Goal: Transaction & Acquisition: Purchase product/service

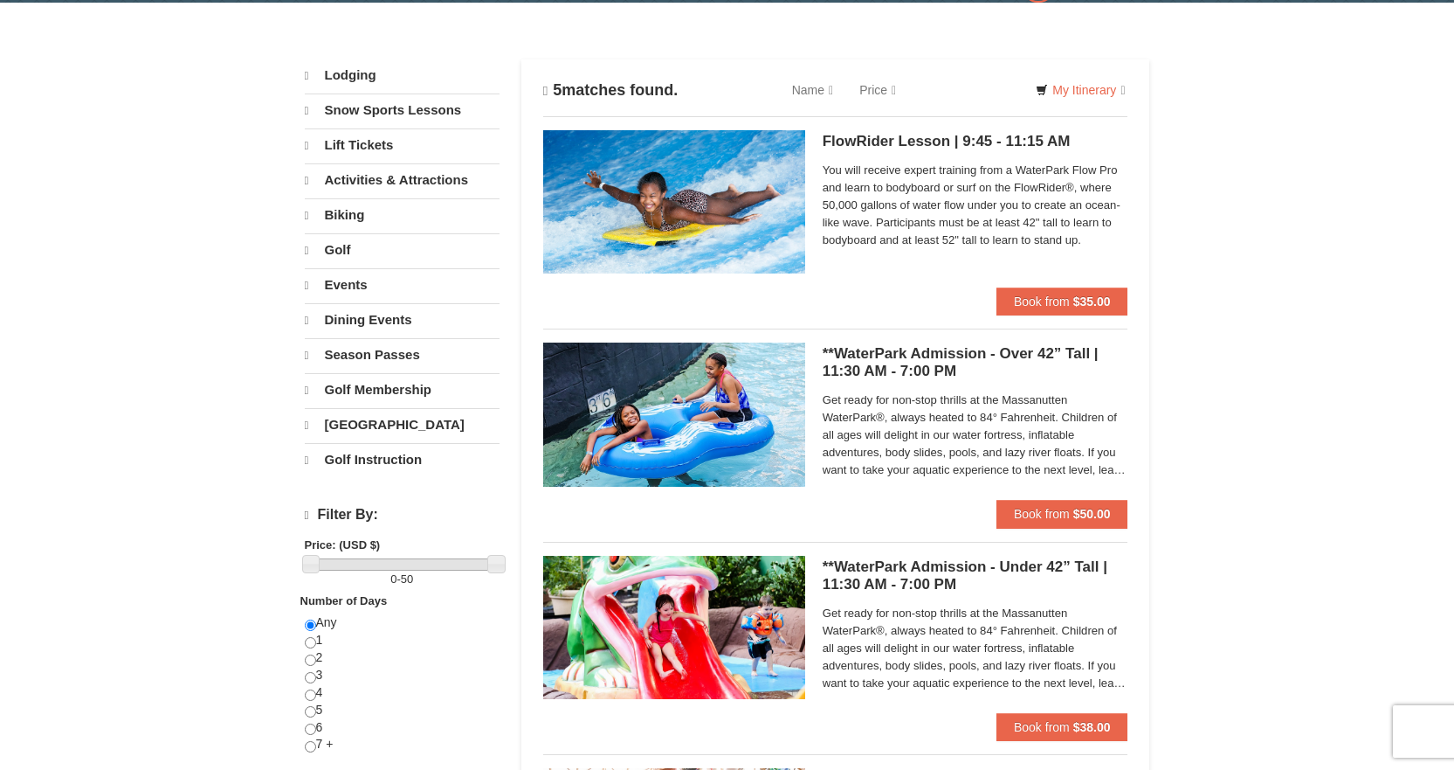
scroll to position [87, 0]
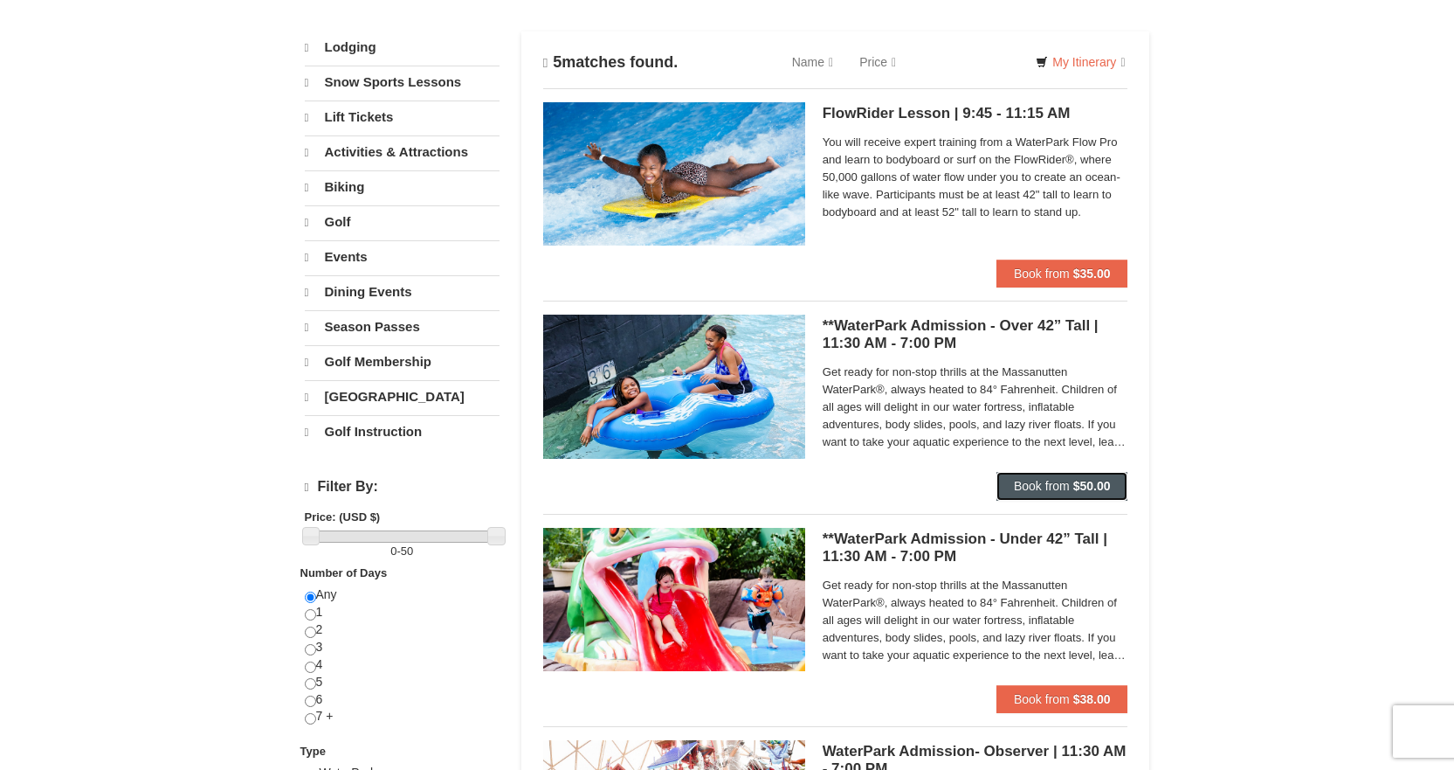
click at [1093, 477] on button "Book from $50.00" at bounding box center [1063, 486] width 132 height 28
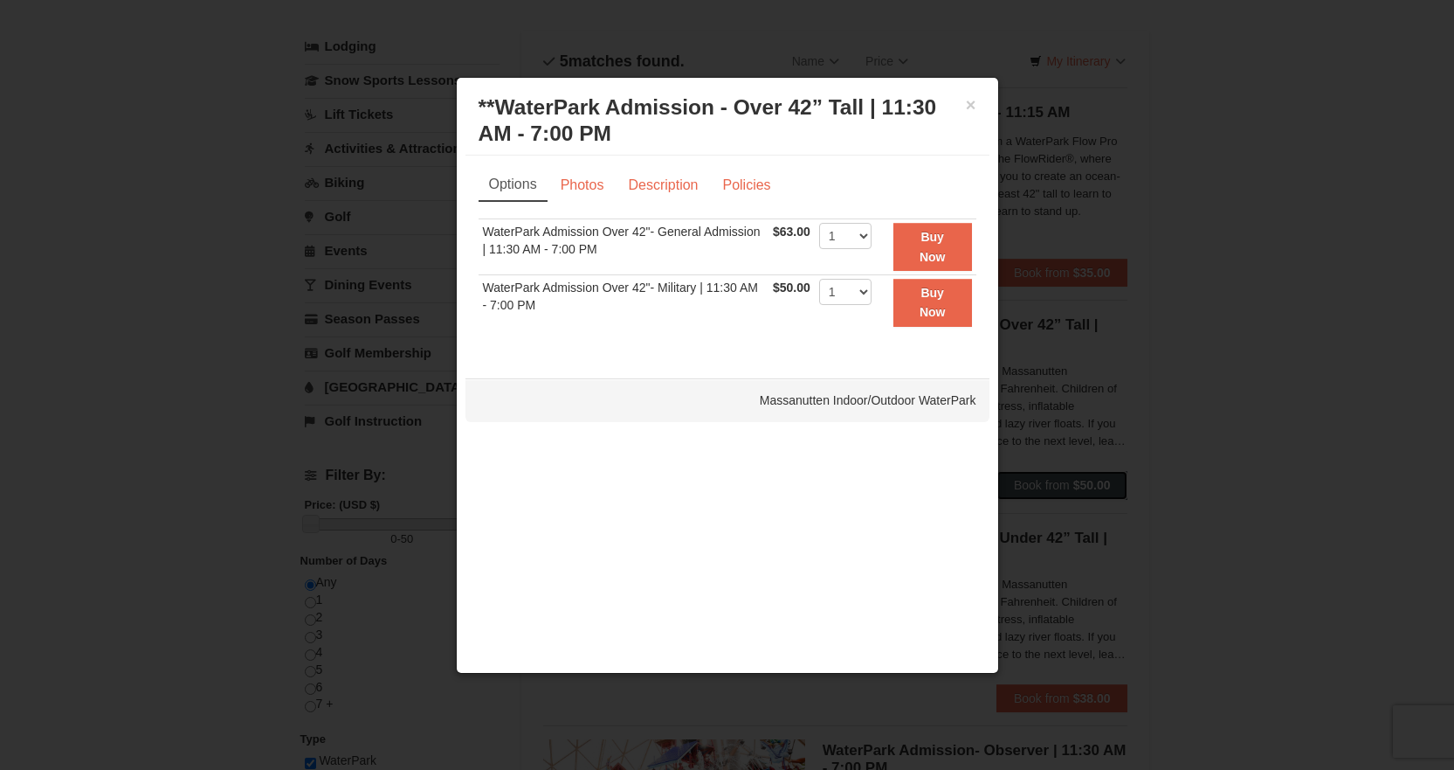
scroll to position [86, 0]
click at [972, 103] on button "×" at bounding box center [971, 104] width 10 height 17
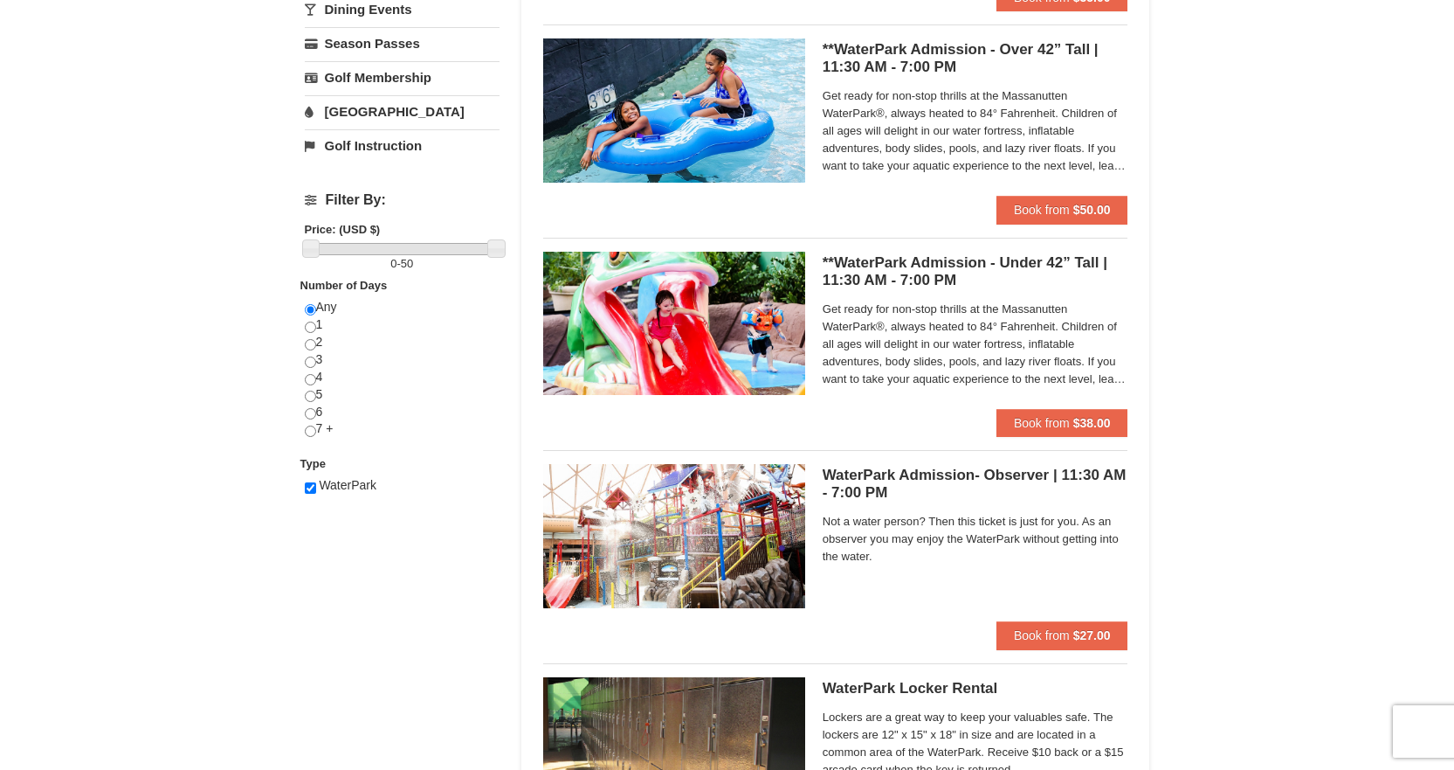
scroll to position [349, 0]
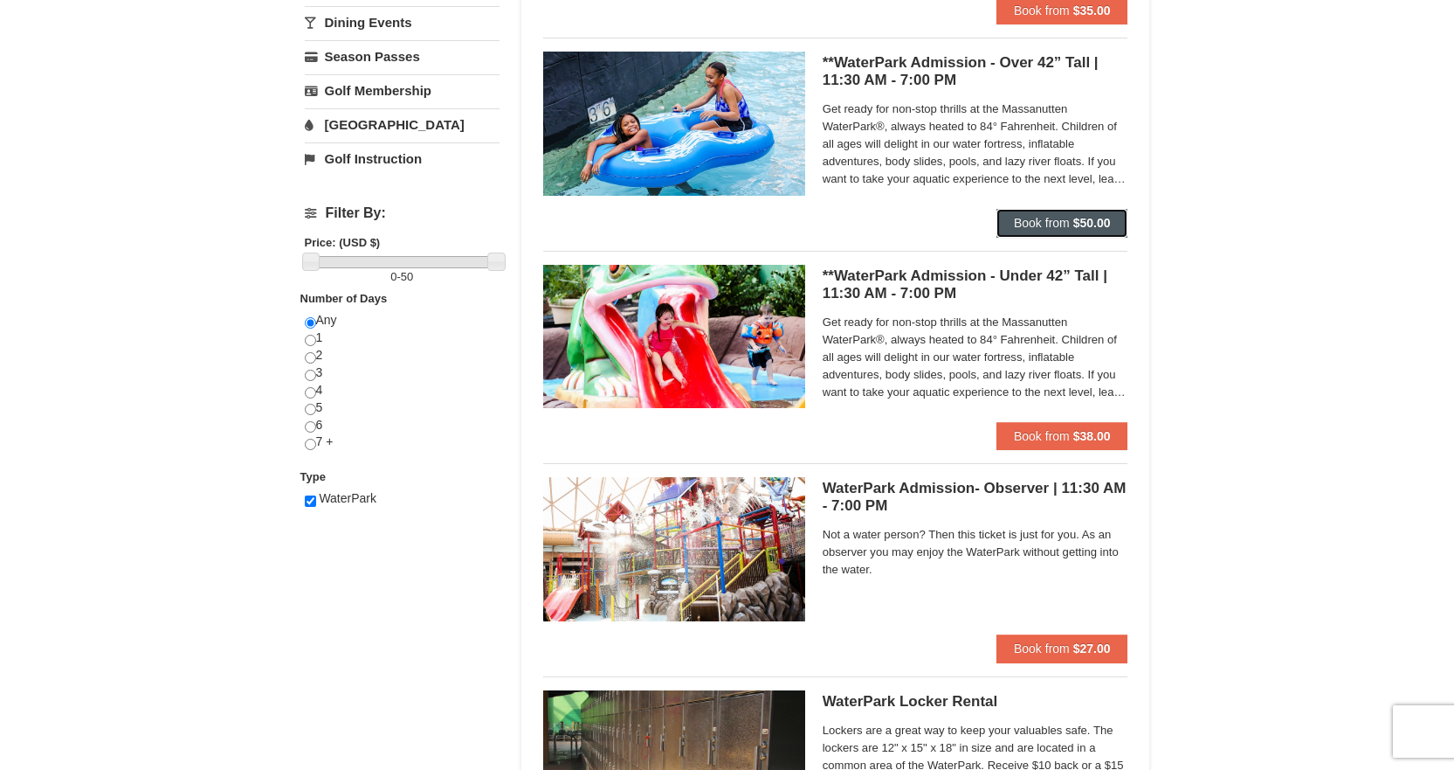
click at [1068, 216] on span "Book from" at bounding box center [1042, 223] width 56 height 14
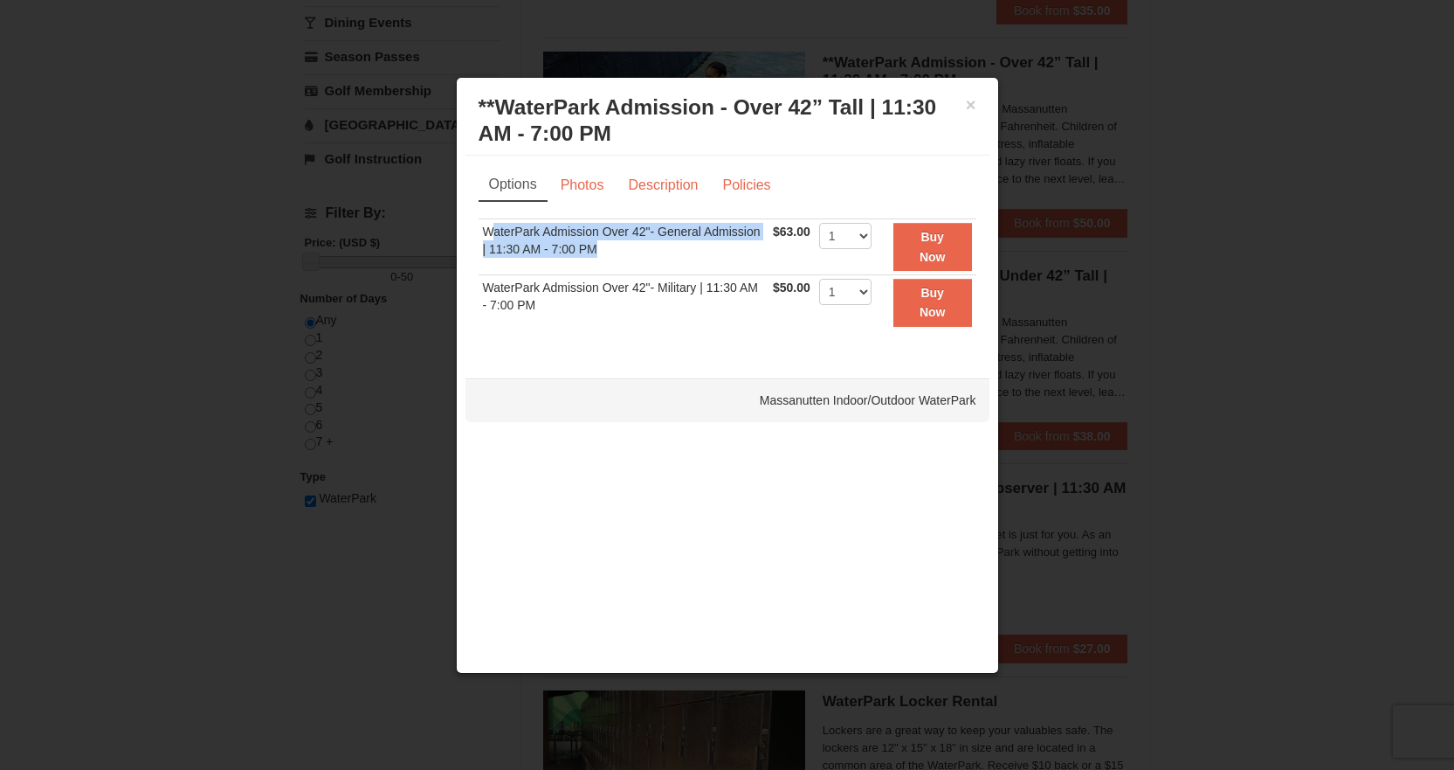
drag, startPoint x: 498, startPoint y: 234, endPoint x: 658, endPoint y: 262, distance: 162.3
click at [658, 262] on td "WaterPark Admission Over 42"- General Admission | 11:30 AM - 7:00 PM" at bounding box center [624, 247] width 291 height 56
click at [656, 262] on td "WaterPark Admission Over 42"- General Admission | 11:30 AM - 7:00 PM" at bounding box center [624, 247] width 291 height 56
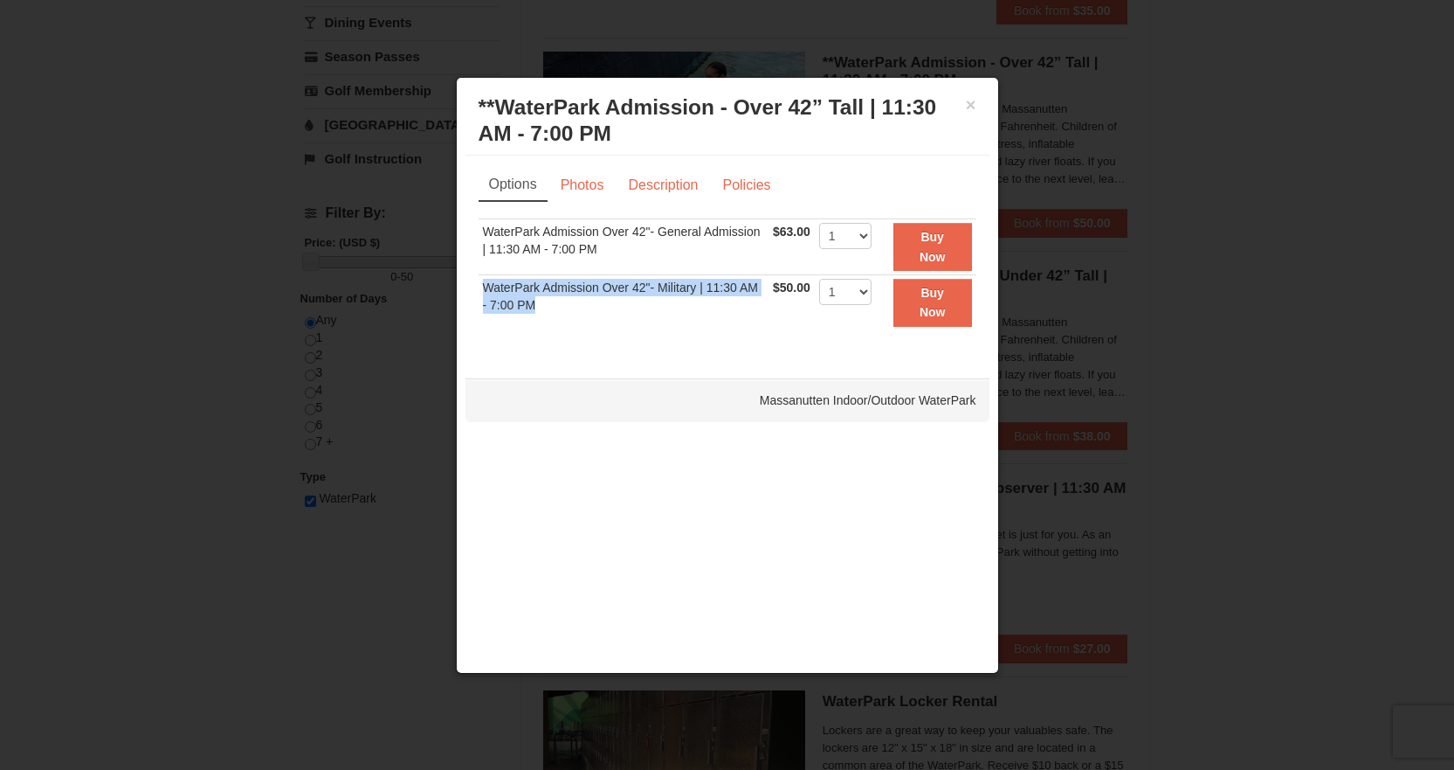
drag, startPoint x: 486, startPoint y: 285, endPoint x: 608, endPoint y: 322, distance: 127.9
click at [608, 322] on td "WaterPark Admission Over 42"- Military | 11:30 AM - 7:00 PM" at bounding box center [624, 301] width 291 height 55
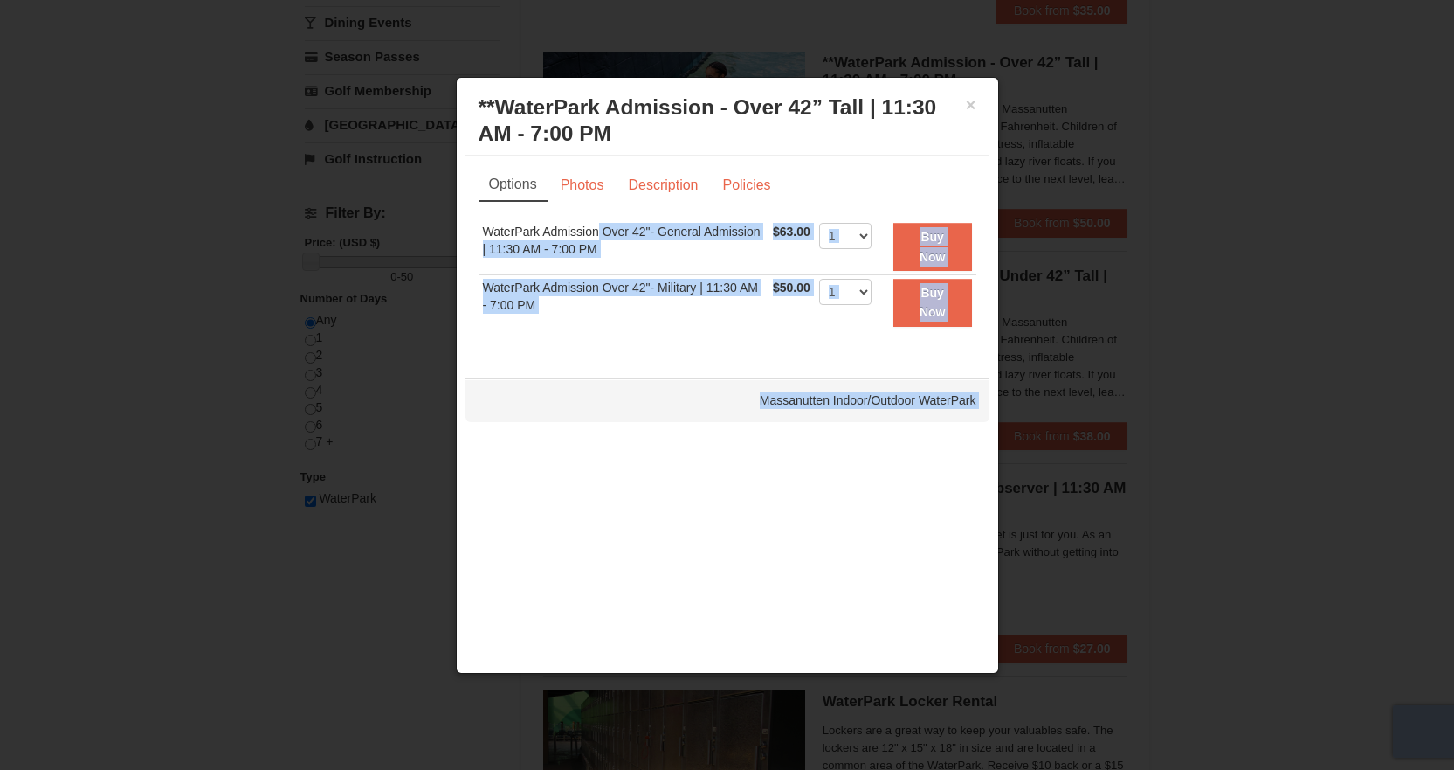
drag, startPoint x: 601, startPoint y: 239, endPoint x: 390, endPoint y: 224, distance: 212.0
click at [390, 224] on body "Browser Not Supported We notice you are using a browser which will not provide …" at bounding box center [727, 512] width 1454 height 1723
click at [922, 212] on div "Options Photos Description Policies Sorry, no matches found. Please remove some…" at bounding box center [728, 258] width 498 height 179
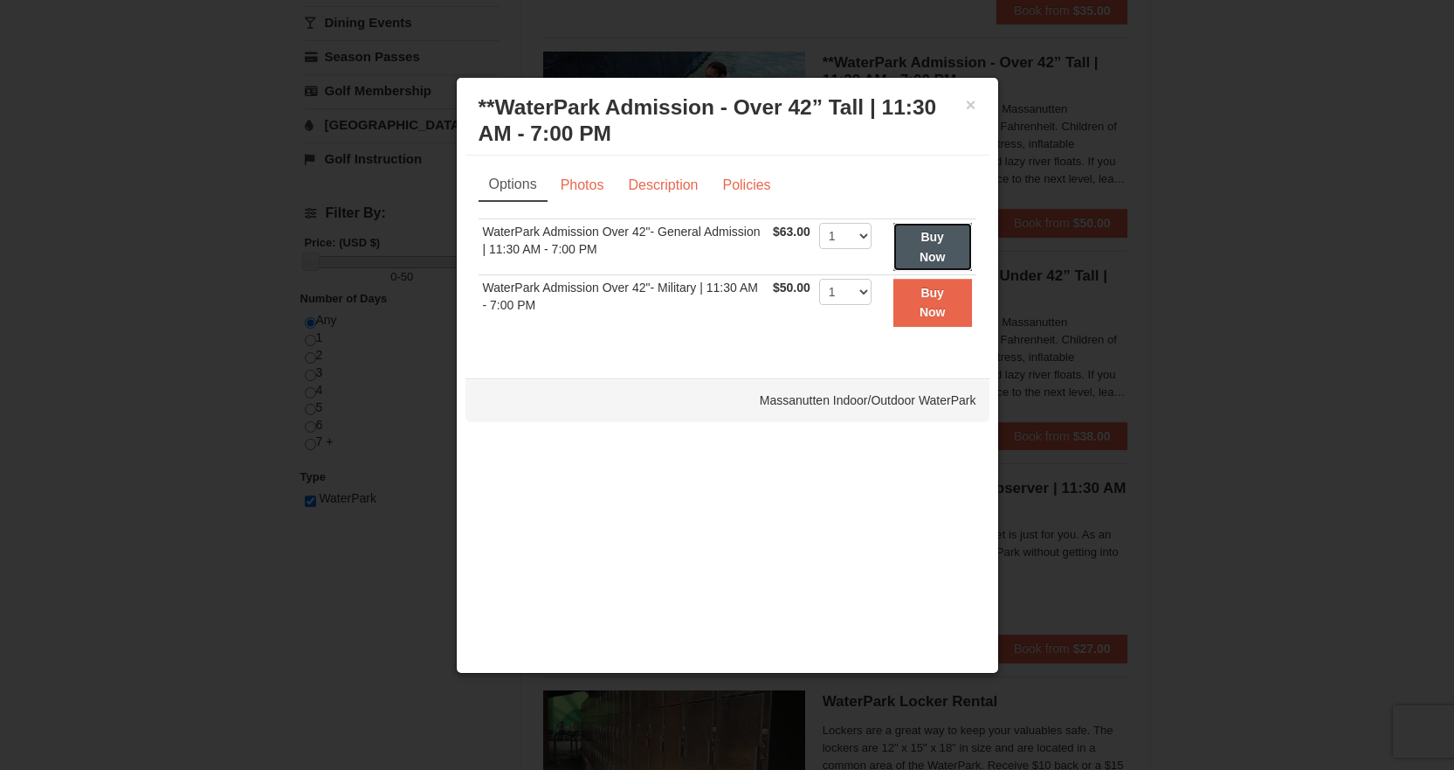
click at [929, 246] on button "Buy Now" at bounding box center [933, 247] width 79 height 48
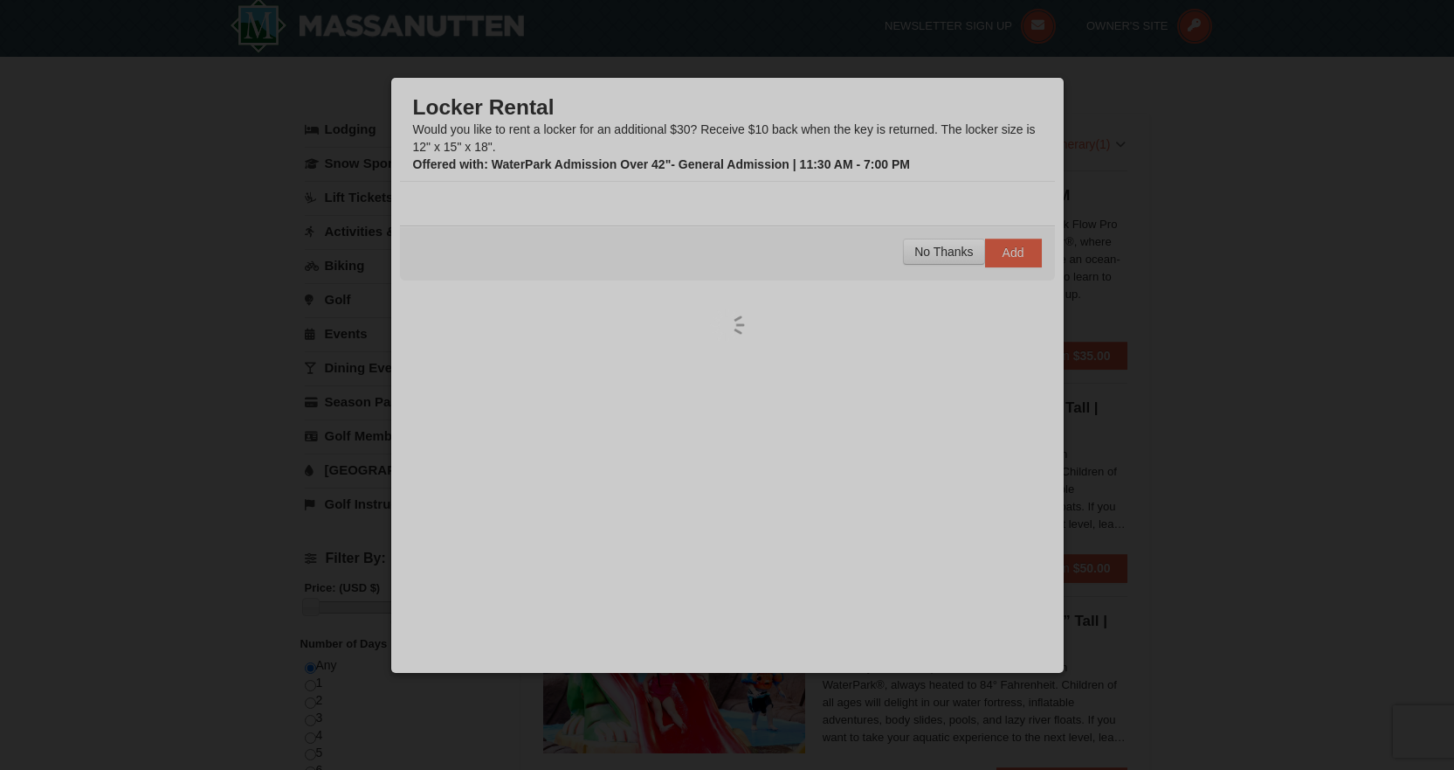
scroll to position [5, 0]
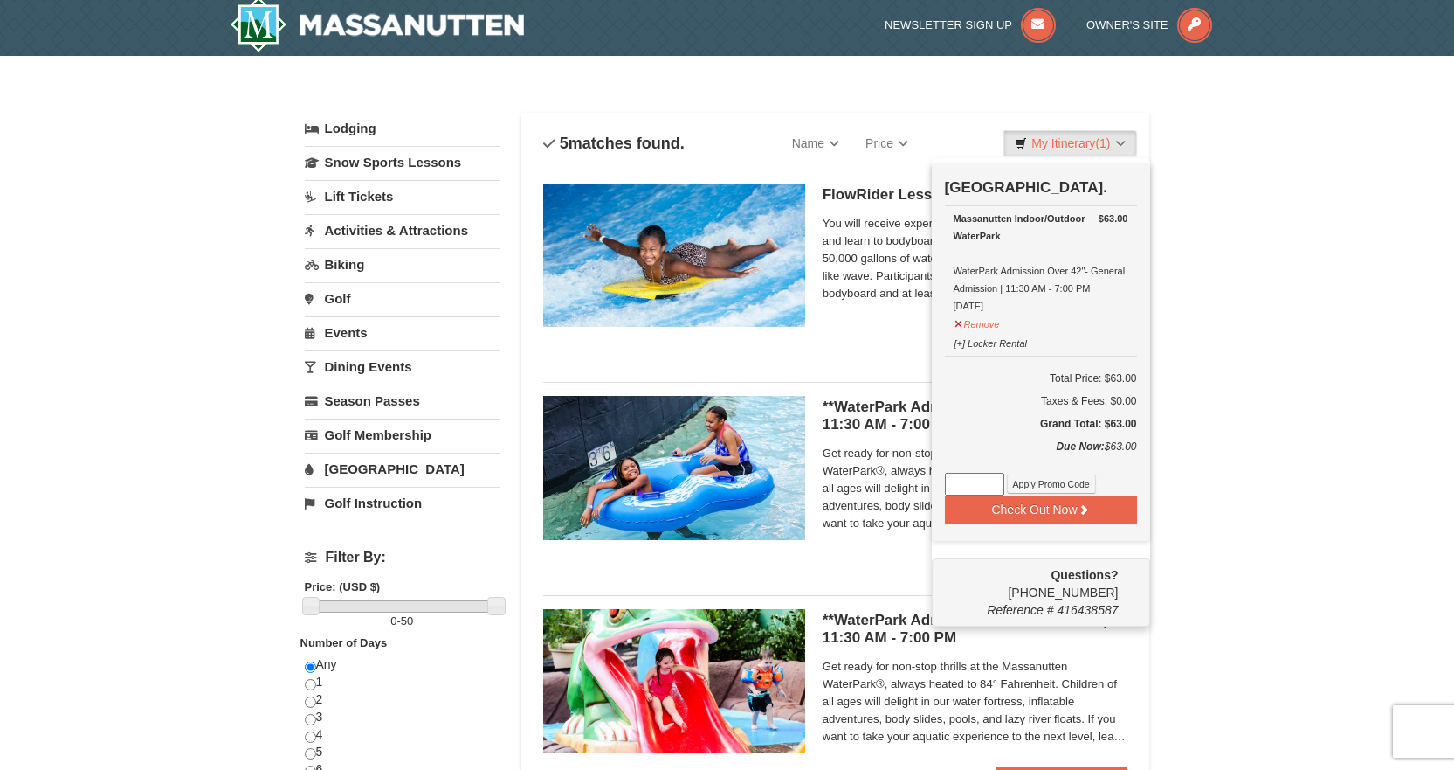
click at [1244, 454] on div "× Categories List Filter My Itinerary (1) Check Out Now Water Park Pass. $63.00…" at bounding box center [727, 668] width 1454 height 1225
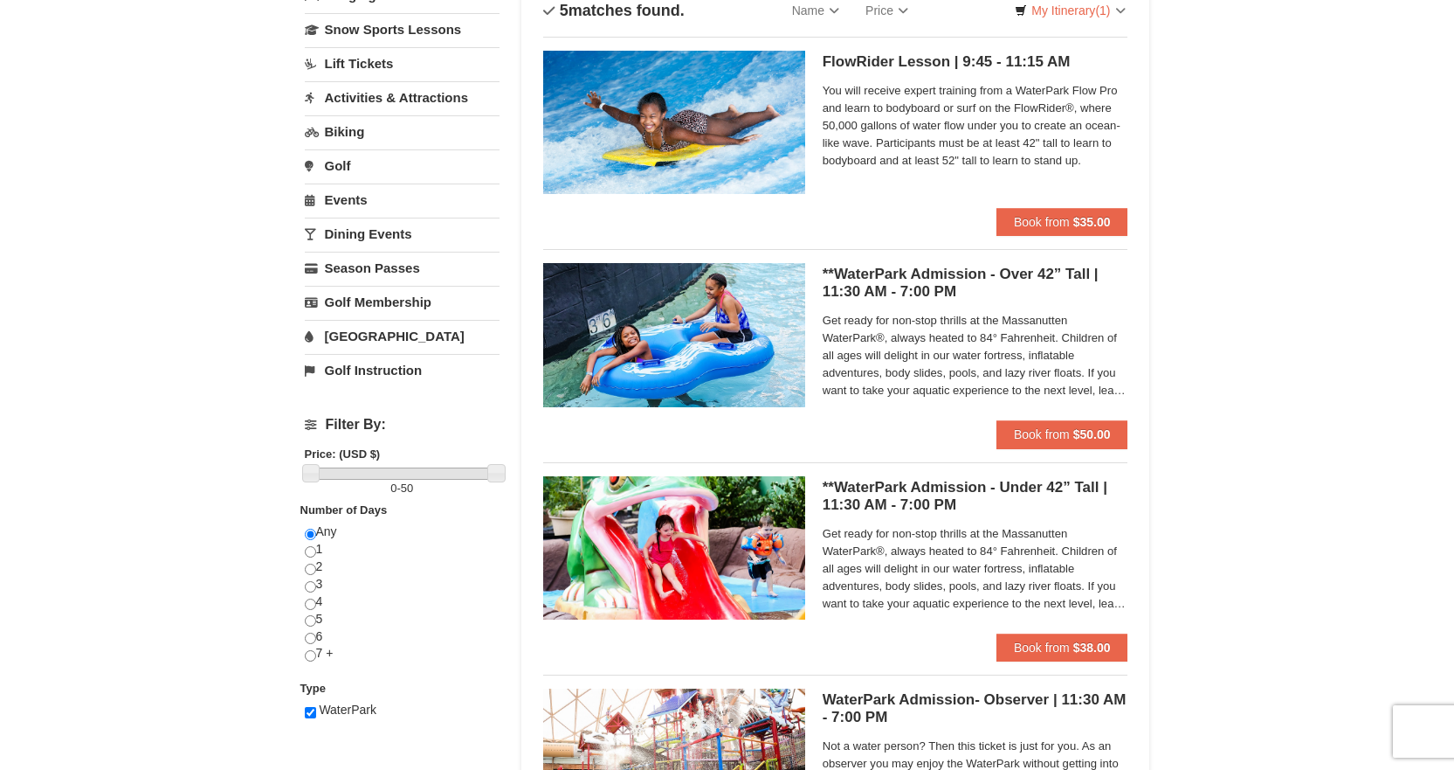
scroll to position [180, 0]
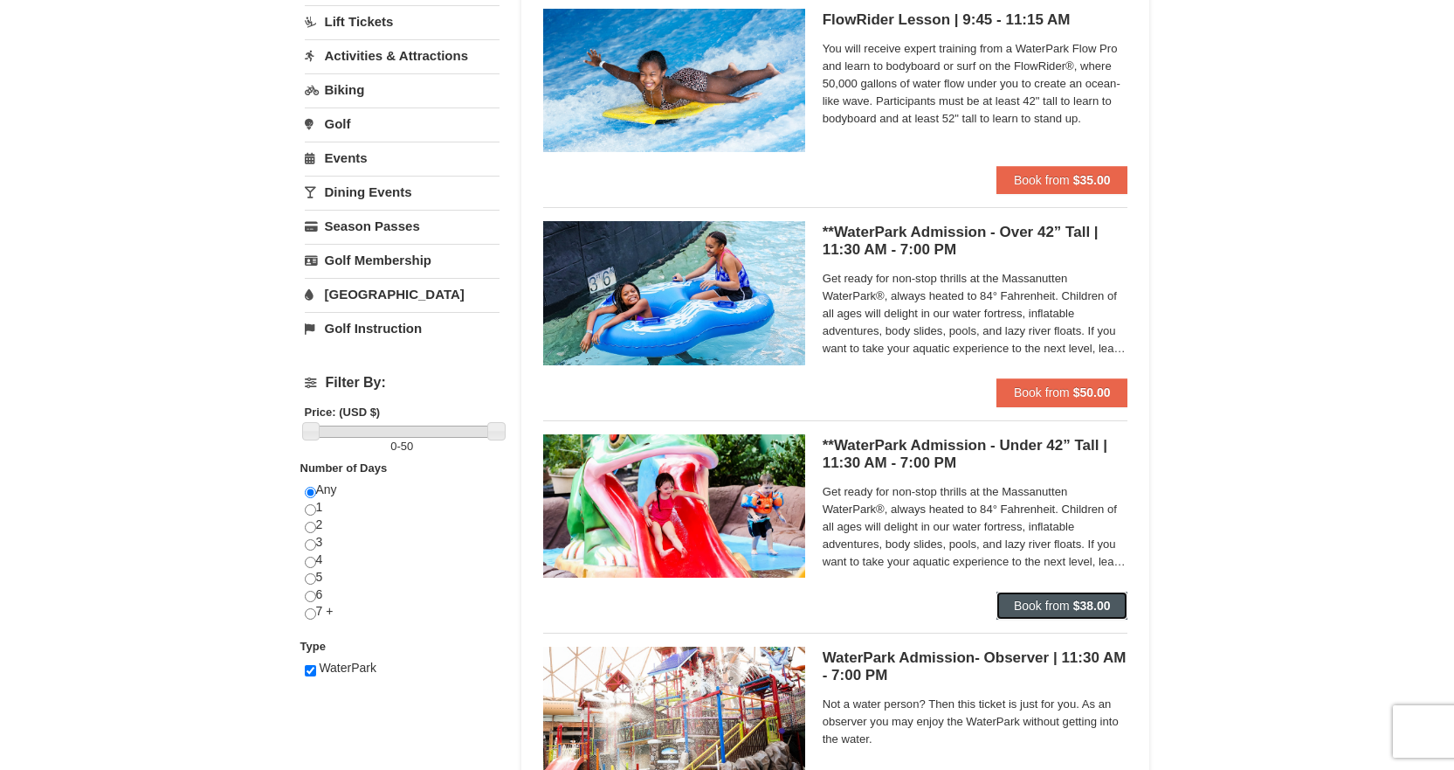
click at [1047, 605] on span "Book from" at bounding box center [1042, 605] width 56 height 14
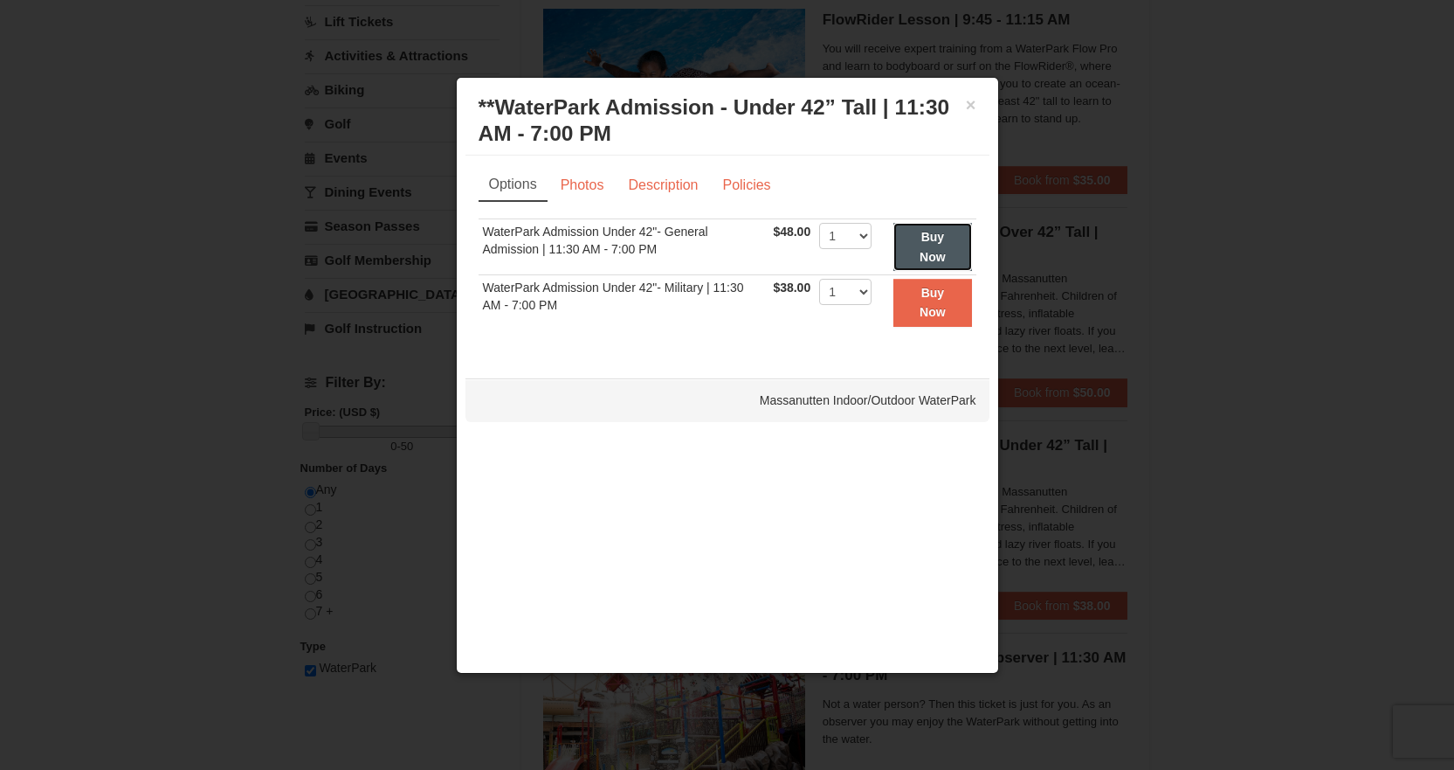
click at [914, 242] on button "Buy Now" at bounding box center [933, 247] width 78 height 48
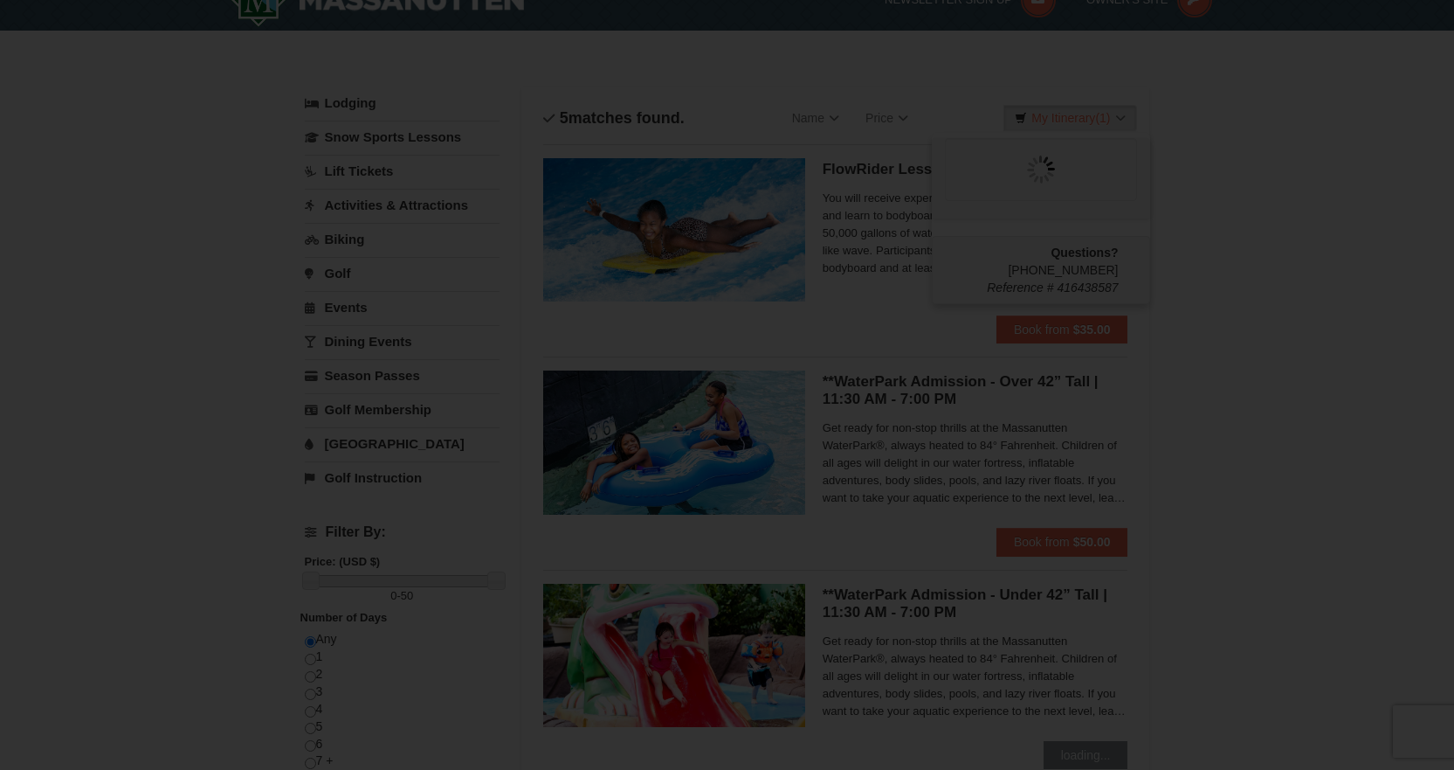
scroll to position [0, 0]
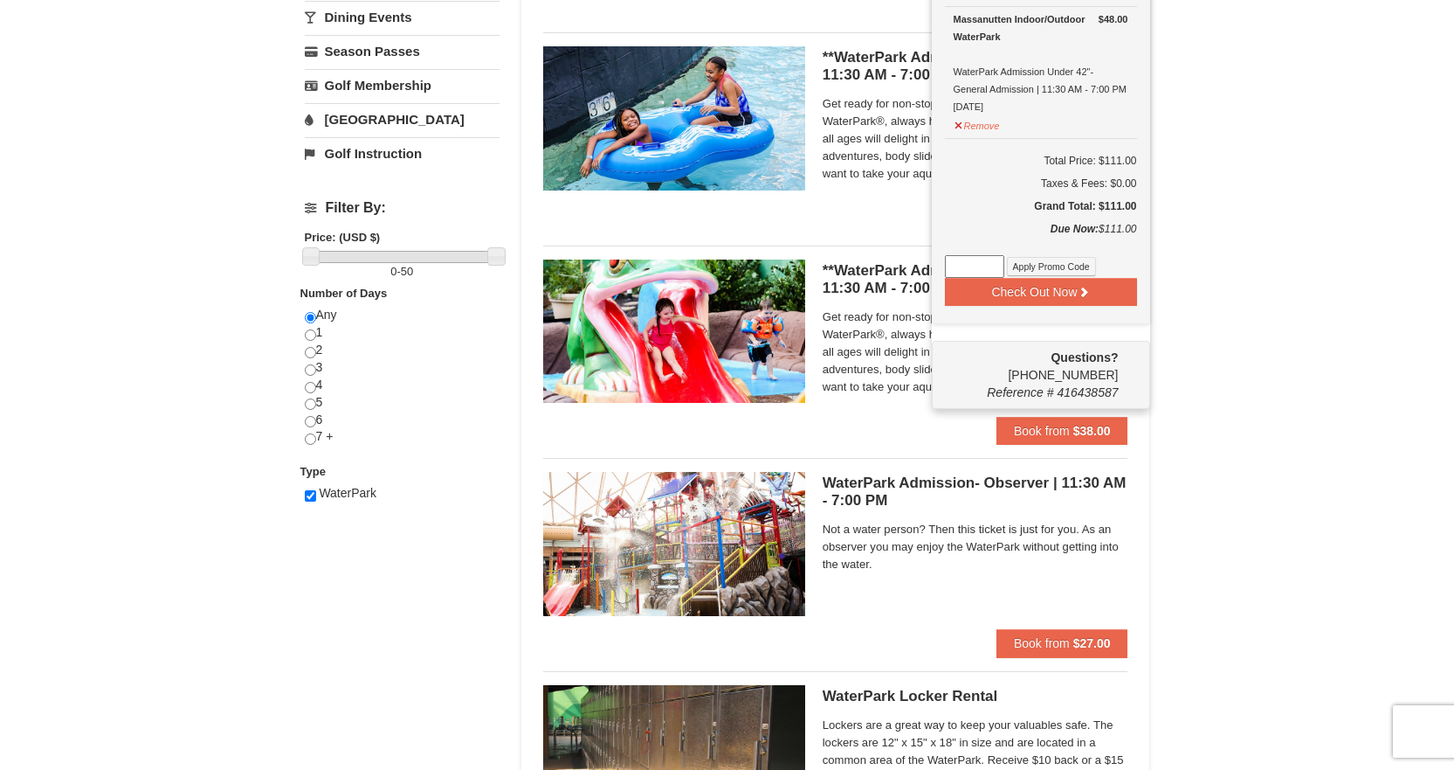
click at [1211, 471] on div "× Categories List Filter My Itinerary (2) Check Out Now Water Park Pass. $63.00…" at bounding box center [727, 318] width 1454 height 1225
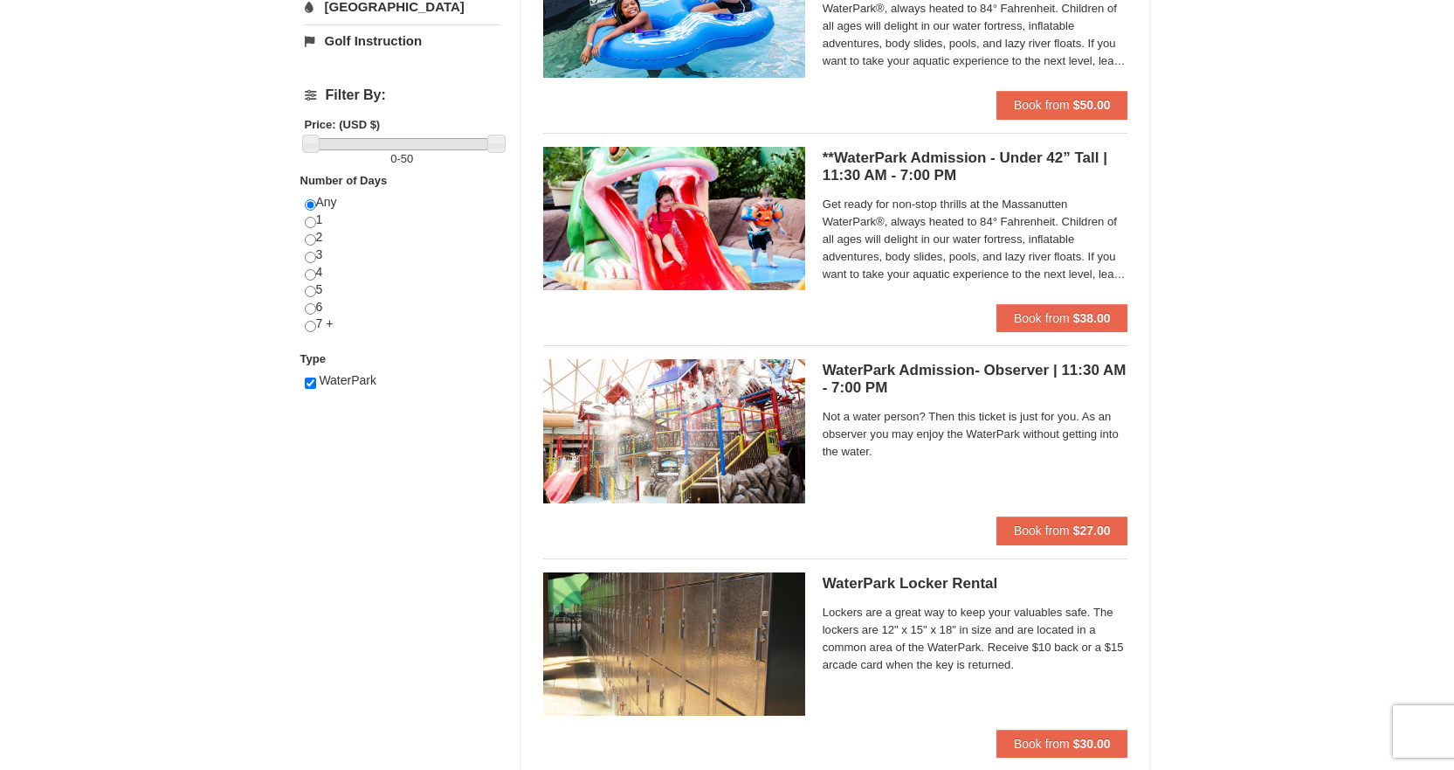
scroll to position [617, 0]
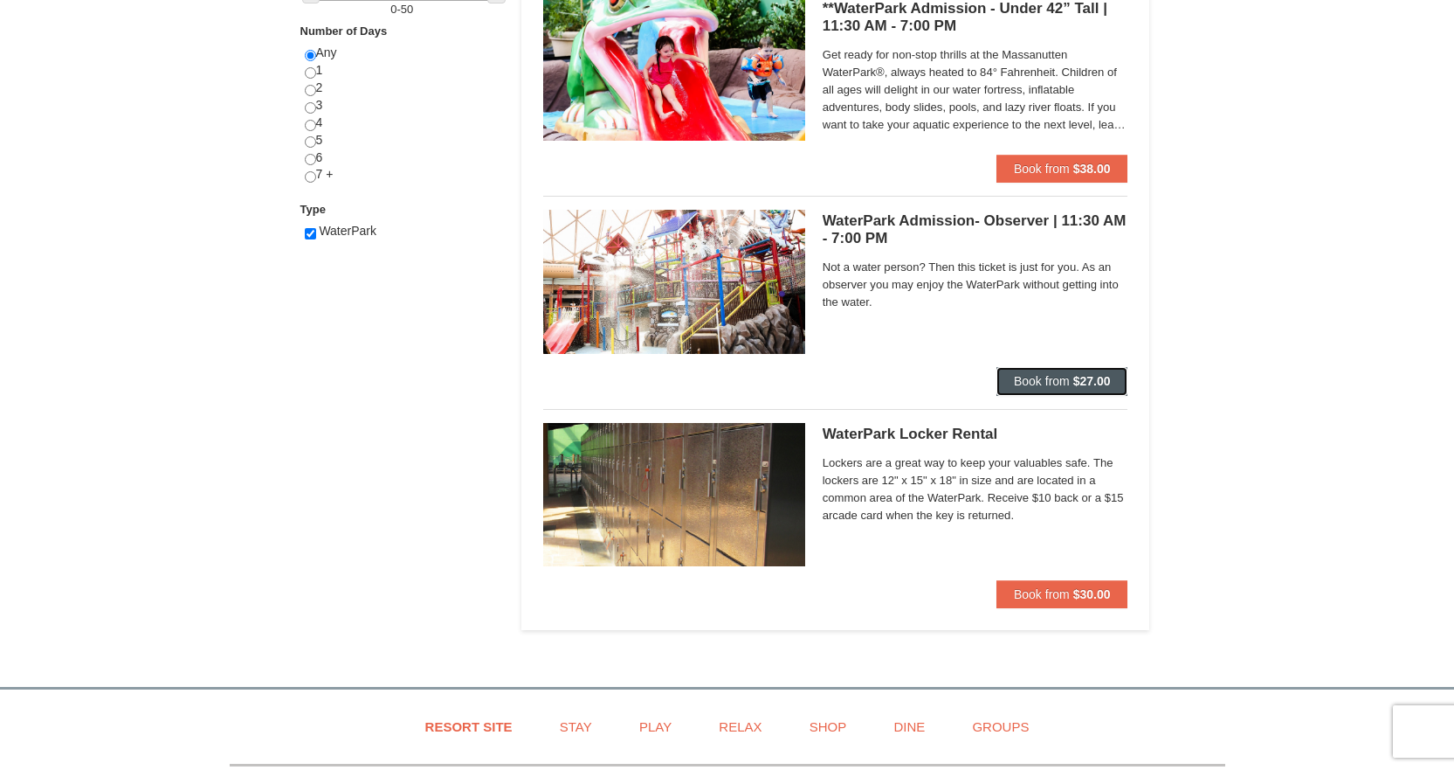
click at [1040, 386] on span "Book from" at bounding box center [1042, 381] width 56 height 14
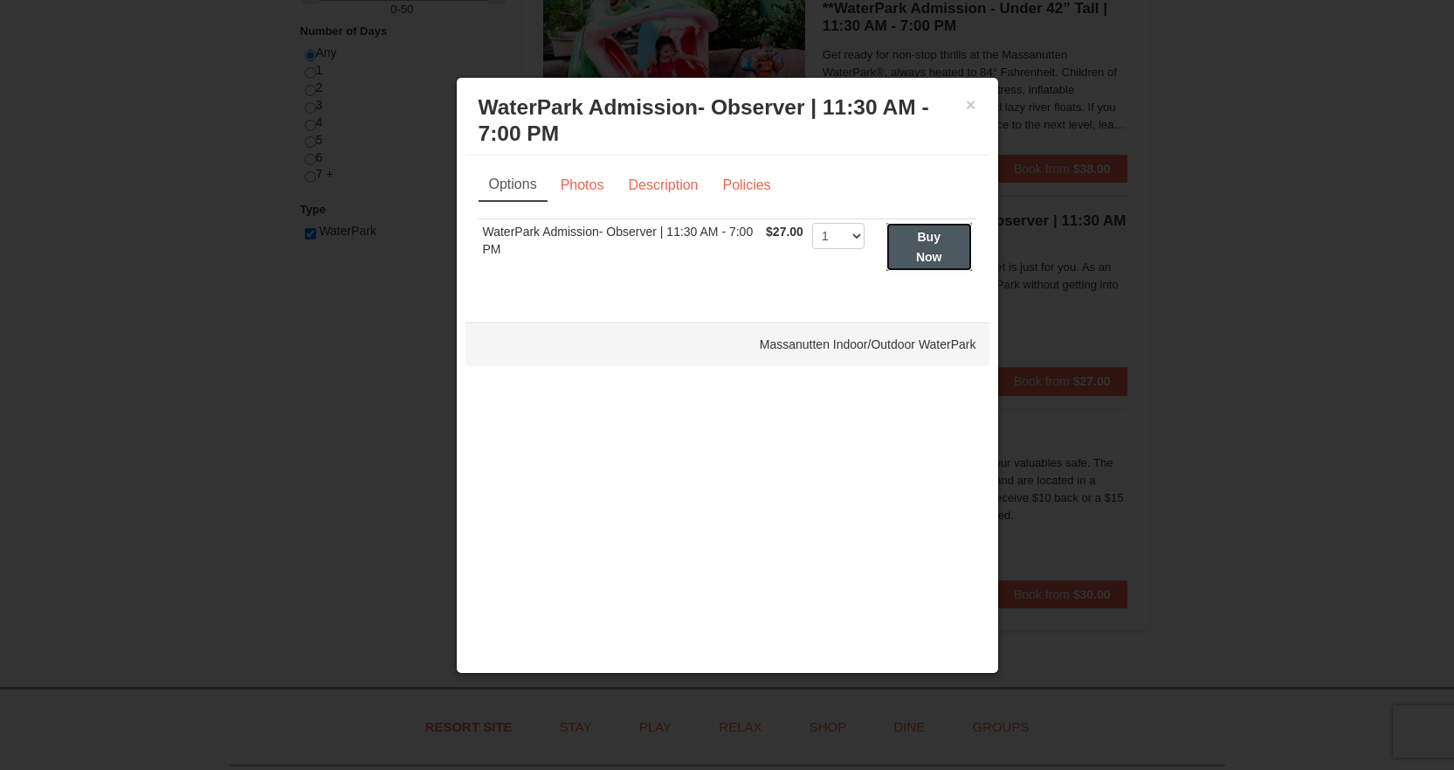
click at [920, 245] on button "Buy Now" at bounding box center [930, 247] width 86 height 48
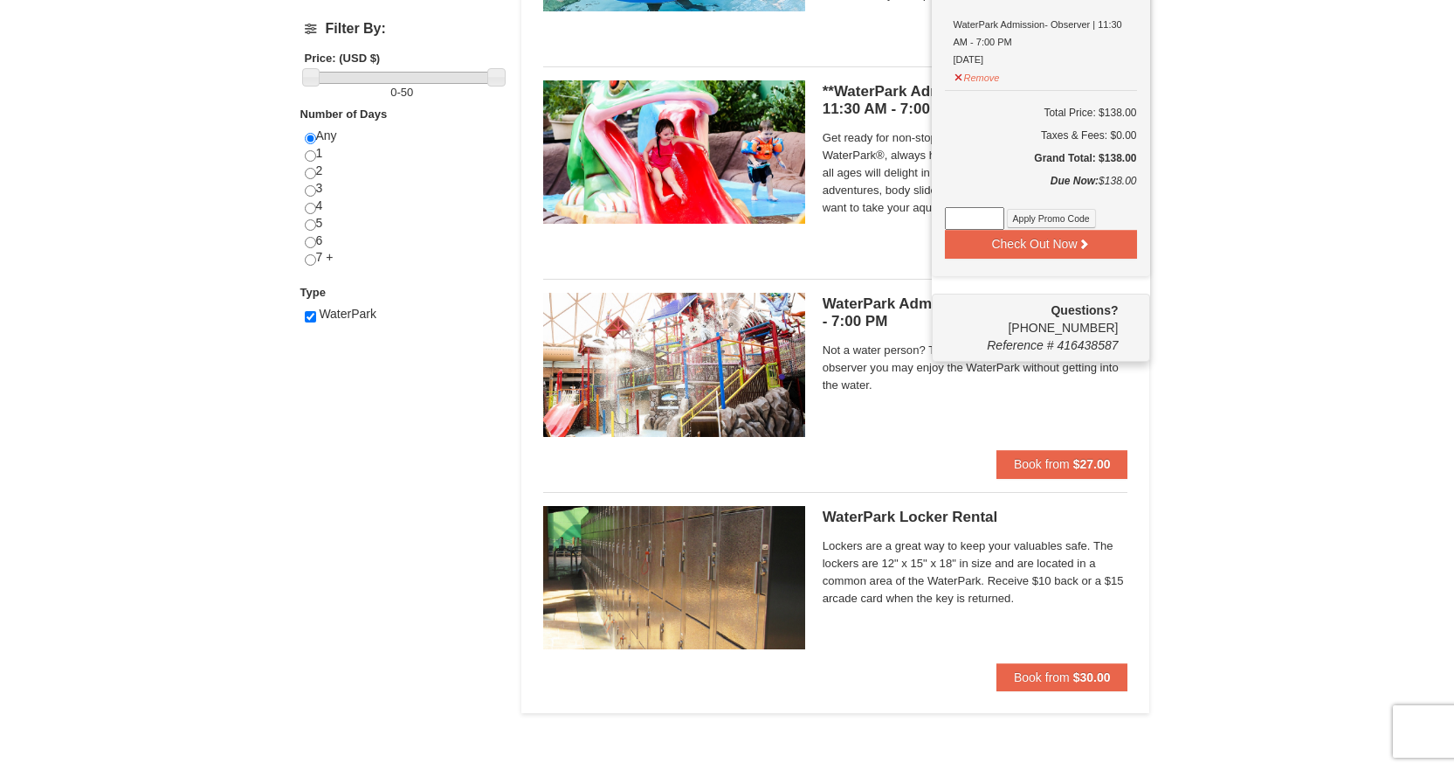
scroll to position [704, 0]
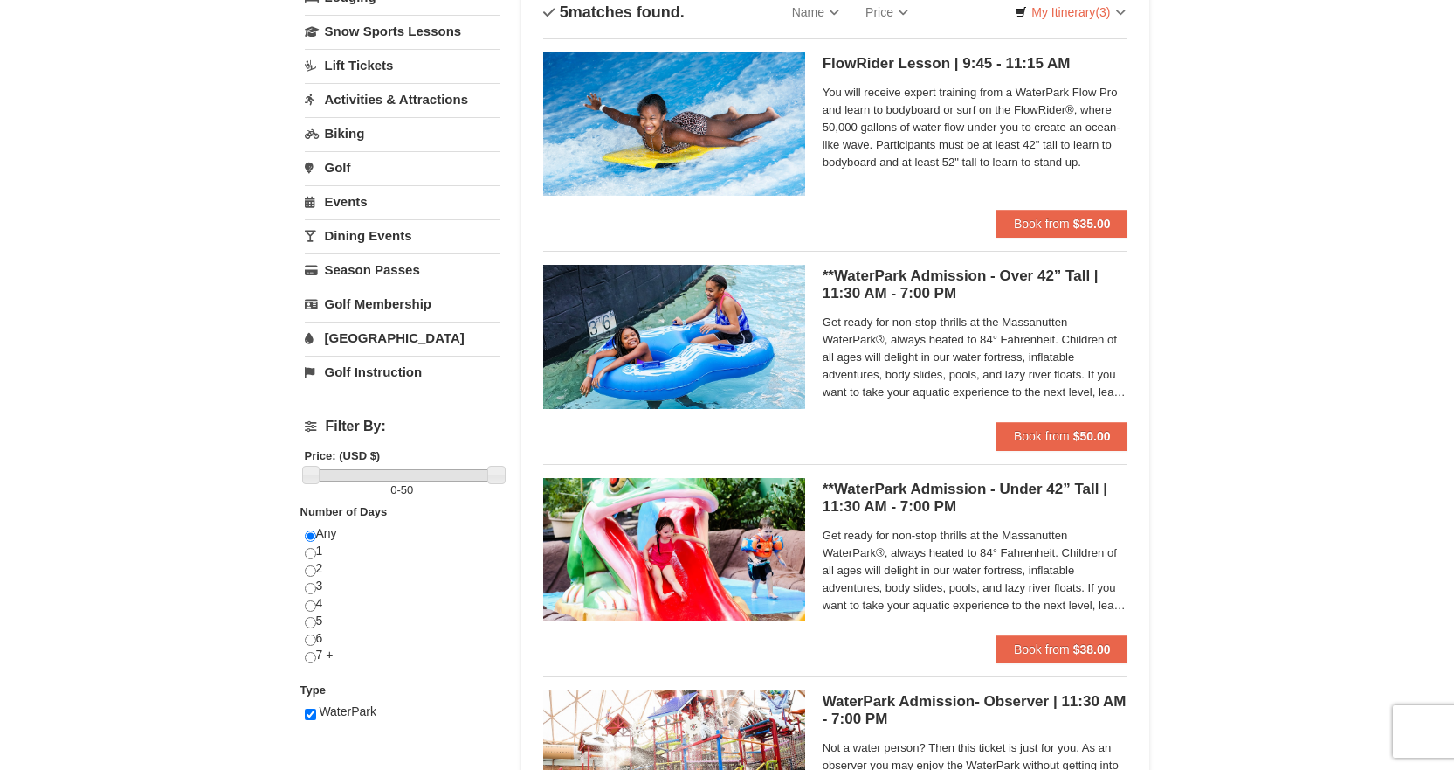
scroll to position [5, 0]
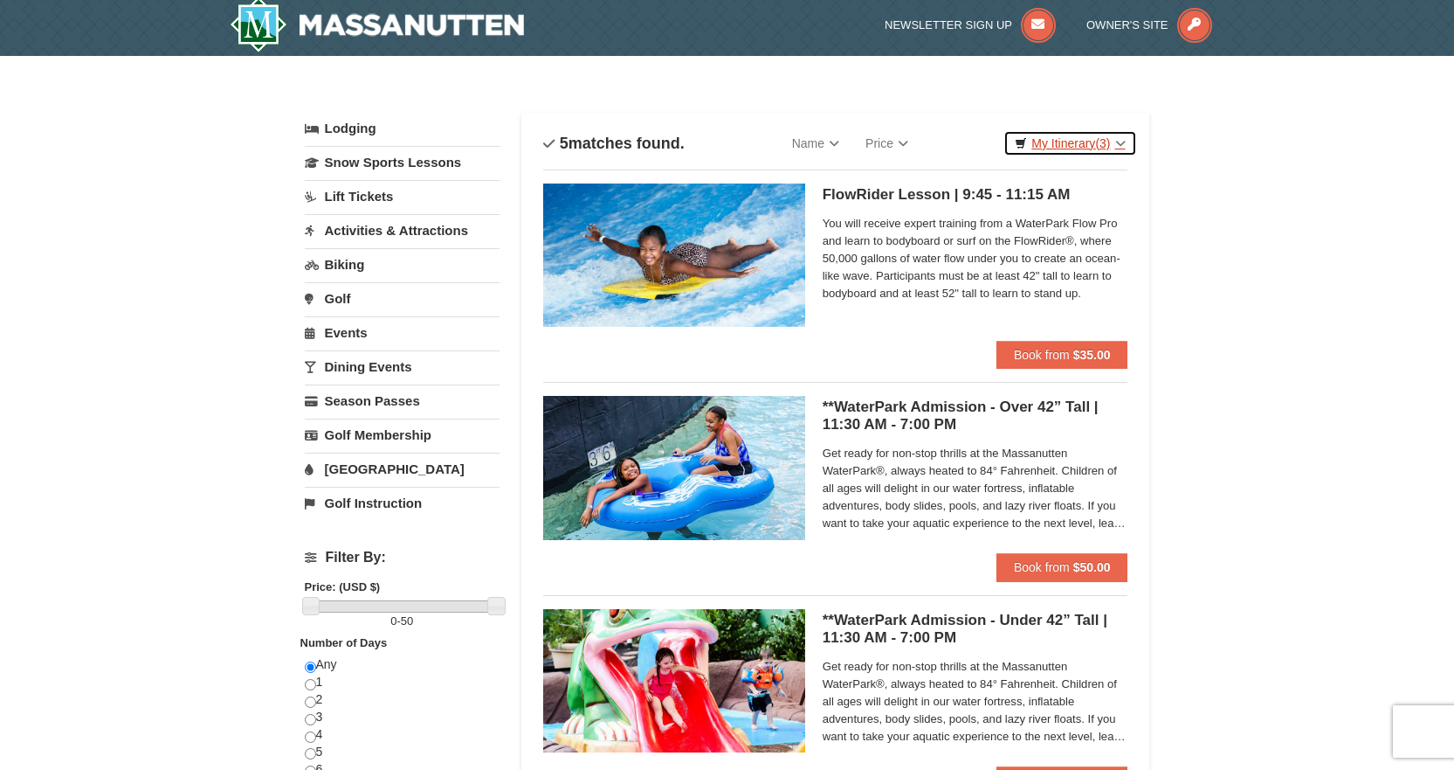
click at [1097, 145] on span "(3)" at bounding box center [1102, 143] width 15 height 14
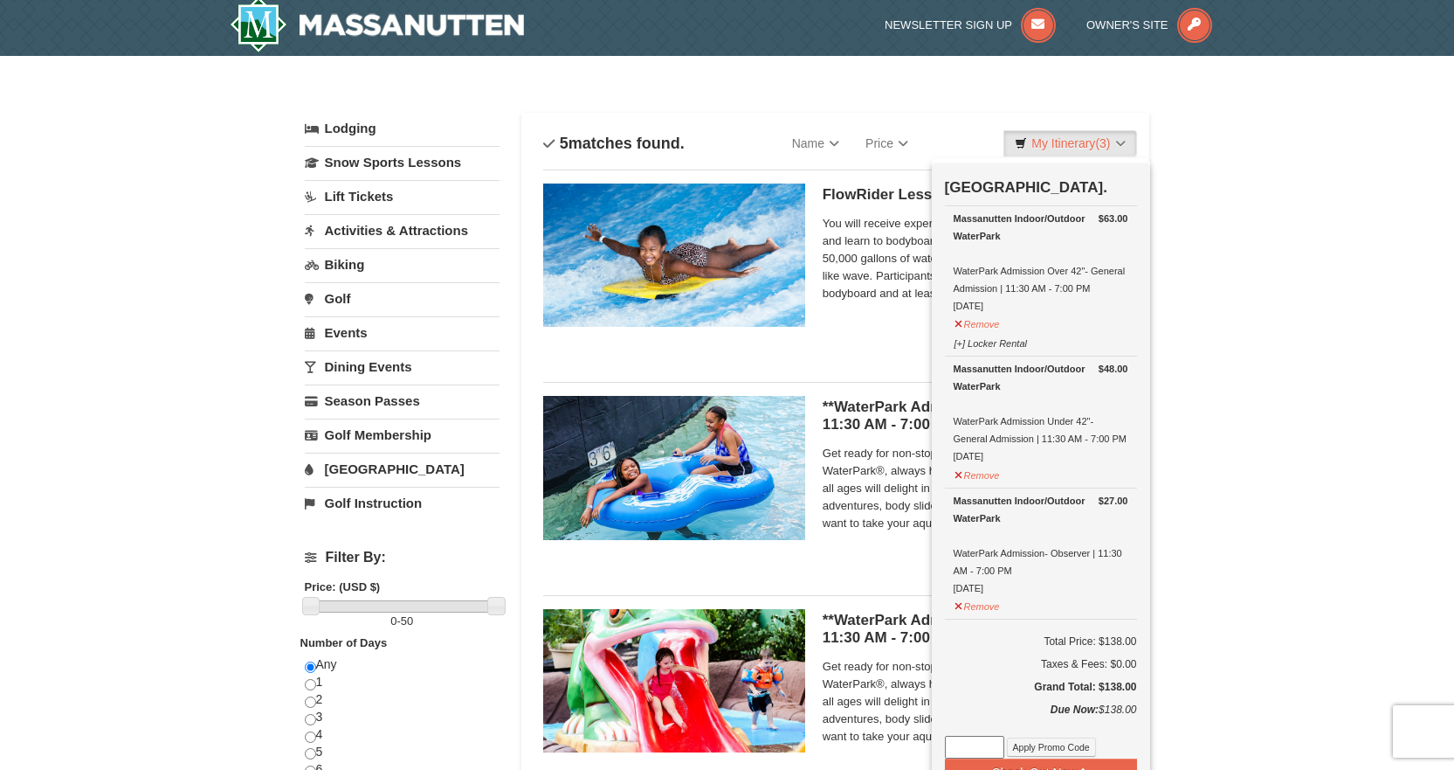
click at [1184, 168] on div "× Categories List Filter My Itinerary (3) Check Out Now Water Park Pass. $63.00…" at bounding box center [727, 668] width 1454 height 1225
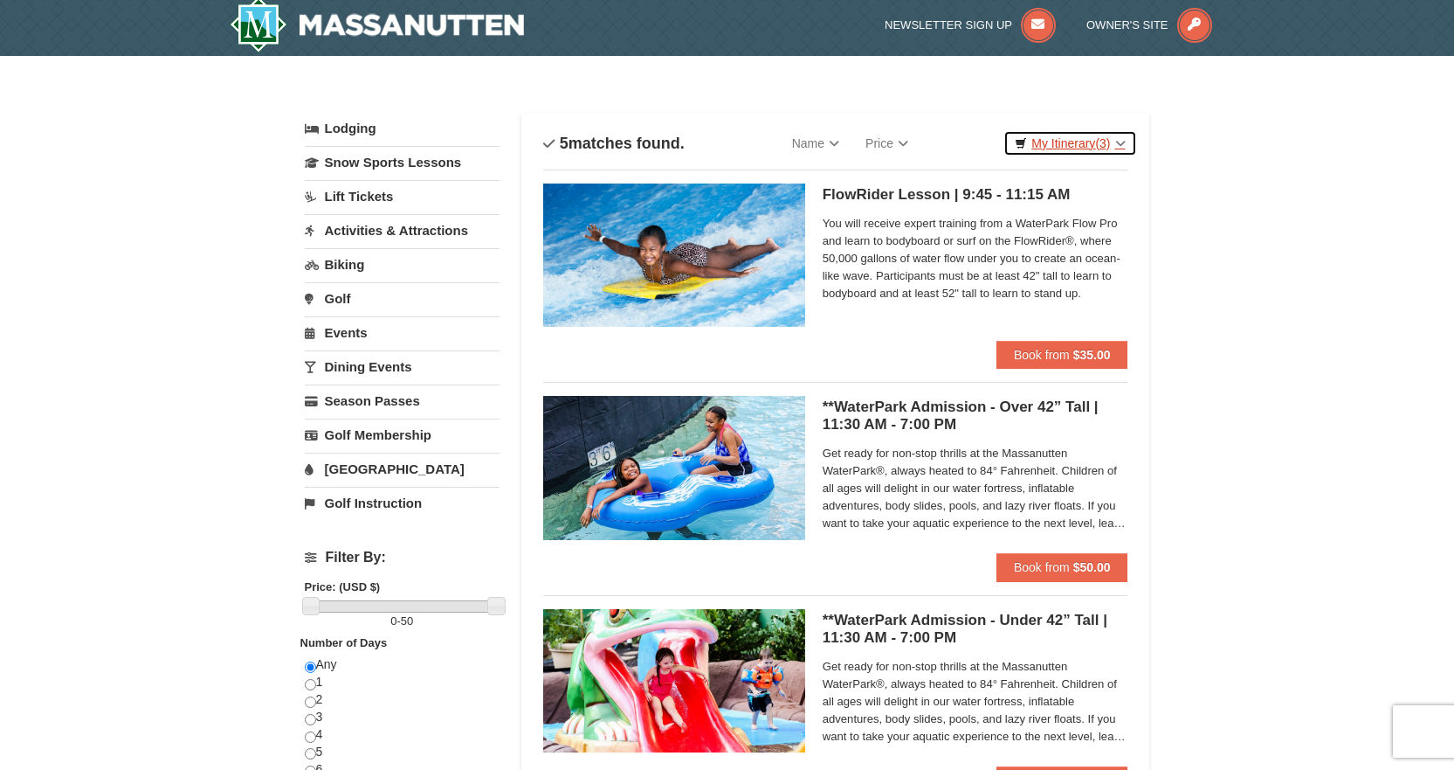
click at [1081, 130] on link "My Itinerary (3)" at bounding box center [1070, 143] width 133 height 26
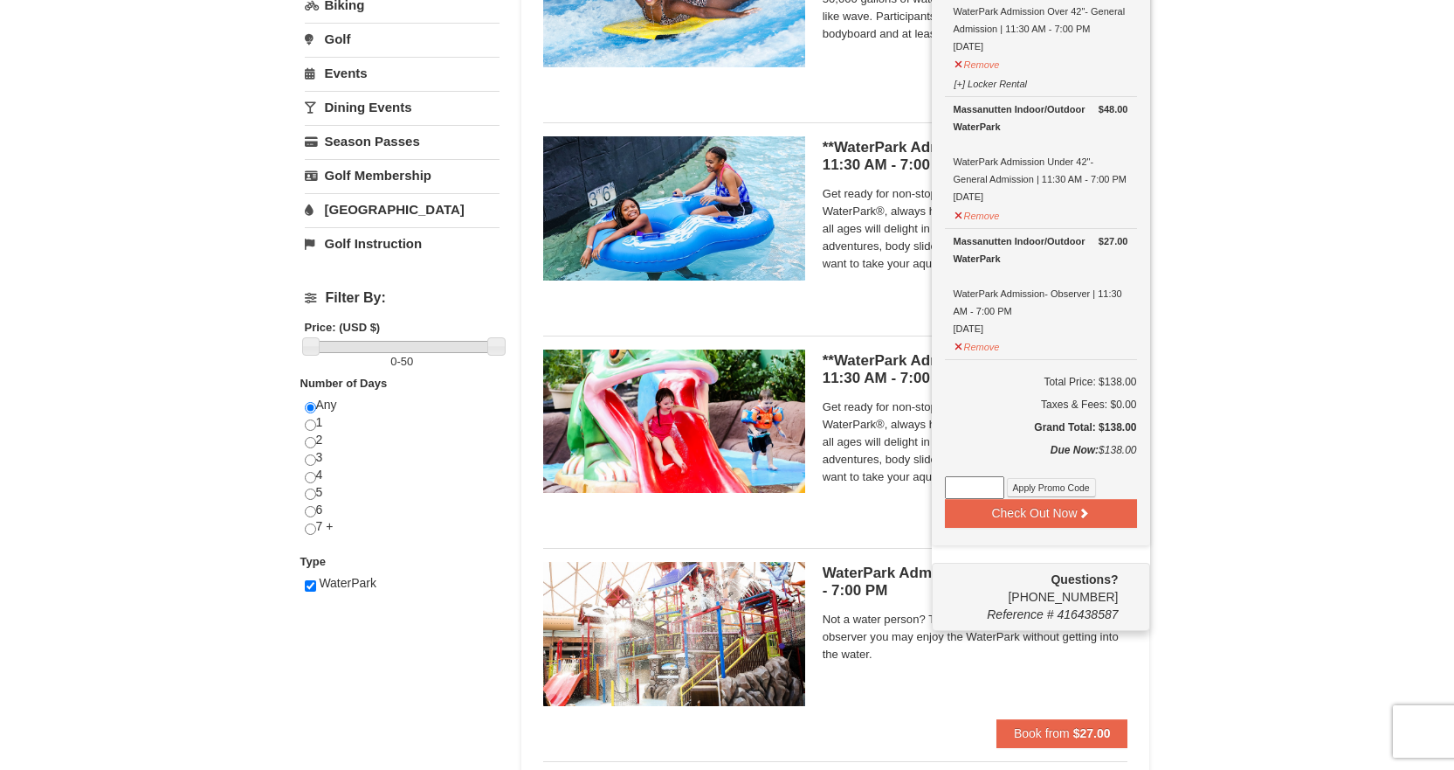
scroll to position [267, 0]
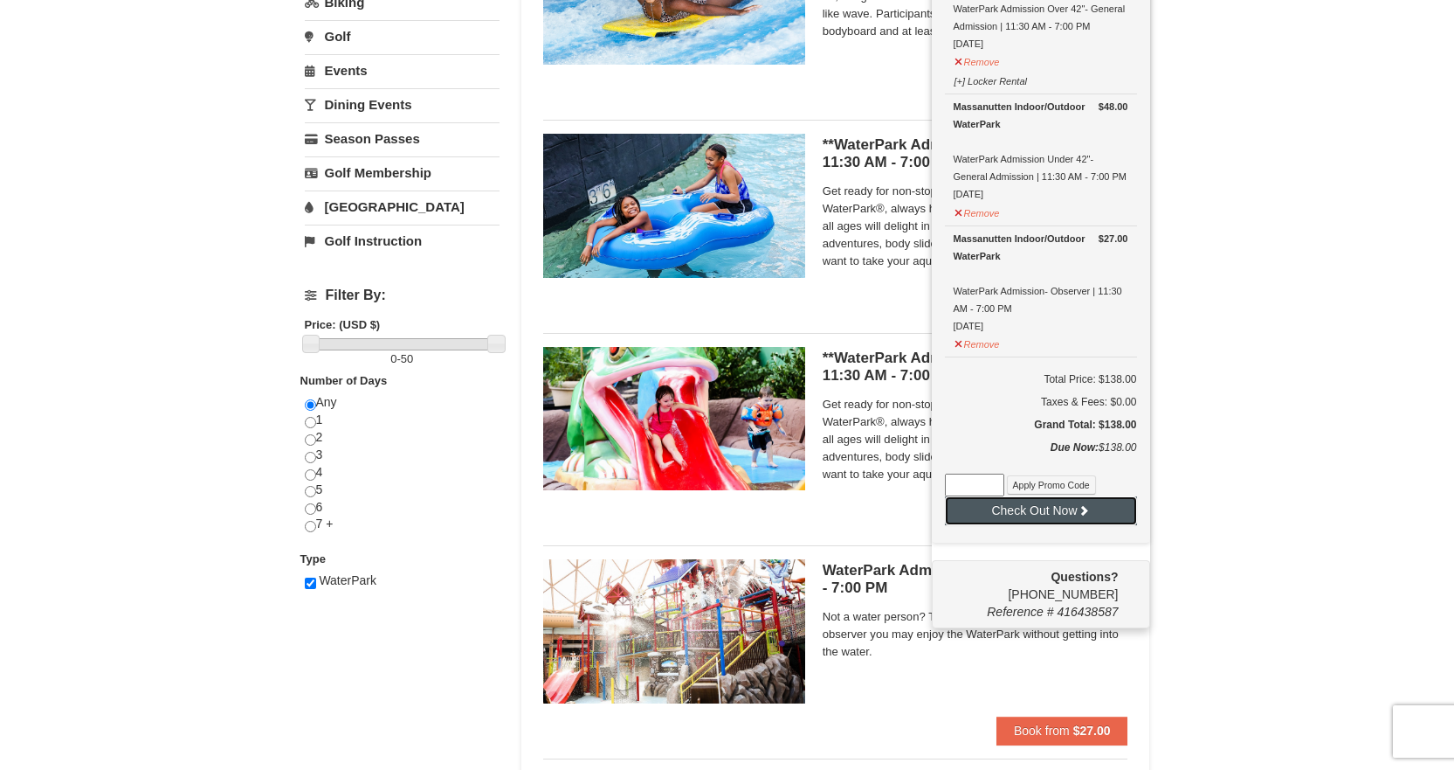
click at [1059, 509] on button "Check Out Now" at bounding box center [1041, 510] width 192 height 28
